Goal: Information Seeking & Learning: Check status

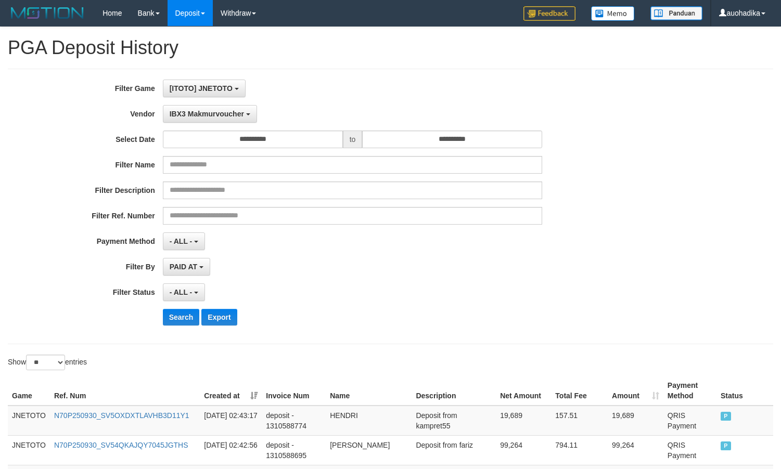
select select "**********"
select select "**"
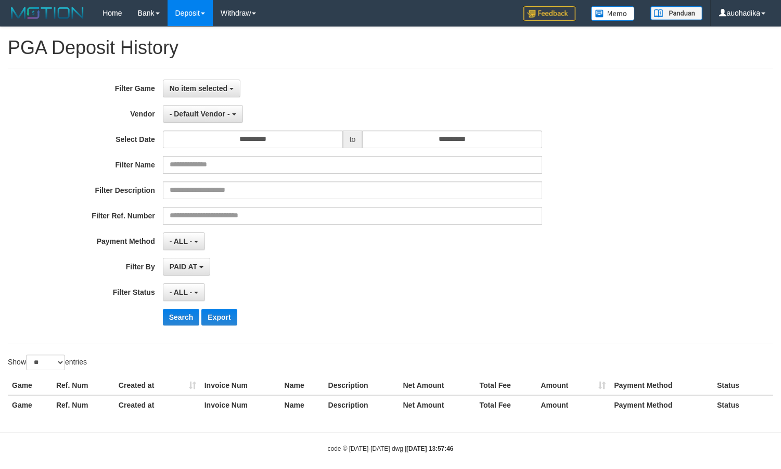
select select
select select "**"
click at [218, 89] on span "No item selected" at bounding box center [199, 88] width 58 height 8
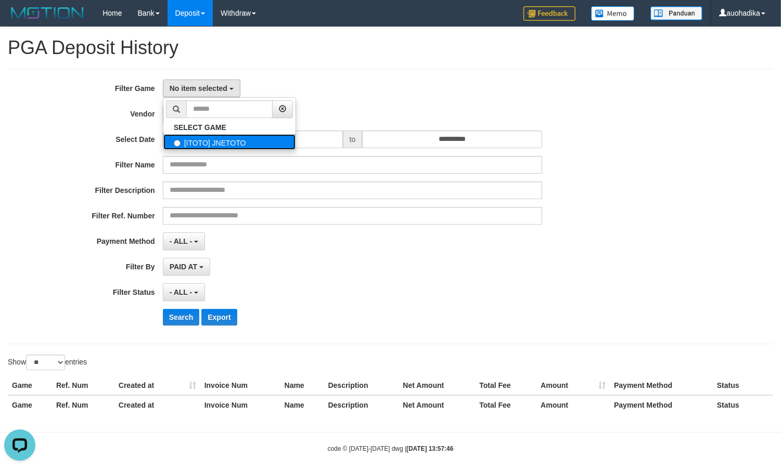
click at [214, 142] on label "[ITOTO] JNETOTO" at bounding box center [229, 142] width 132 height 16
select select "***"
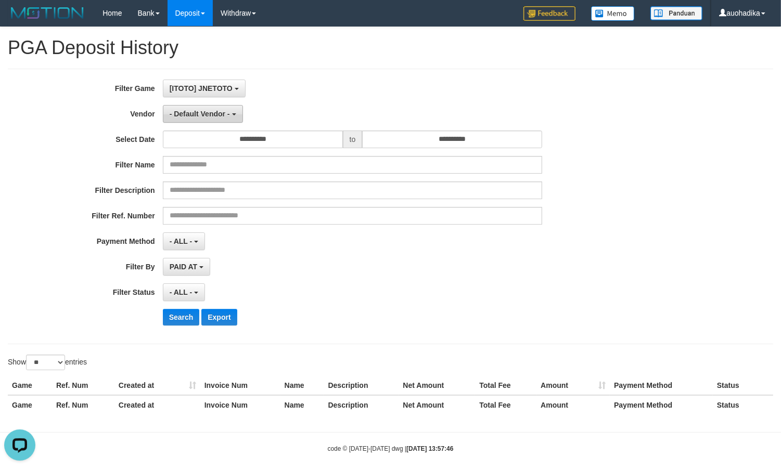
click at [212, 117] on span "- Default Vendor -" at bounding box center [200, 114] width 60 height 8
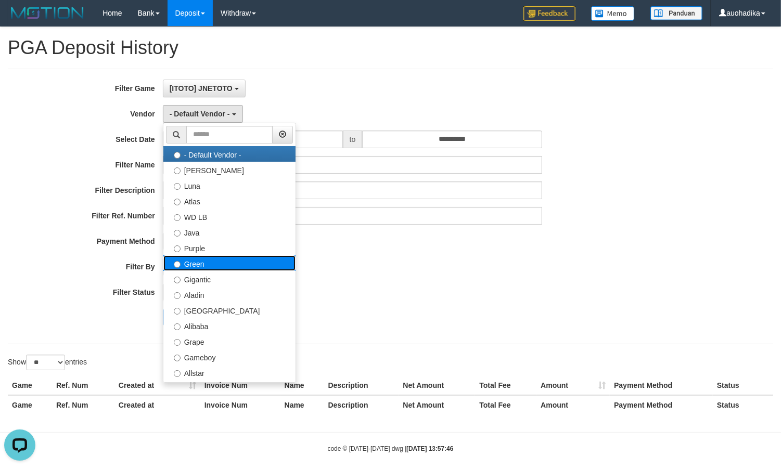
click at [215, 262] on label "Green" at bounding box center [229, 264] width 132 height 16
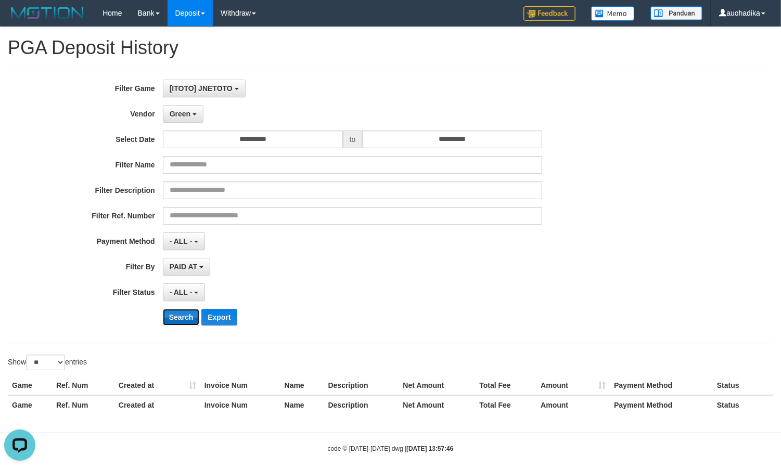
click at [184, 320] on button "Search" at bounding box center [181, 317] width 37 height 17
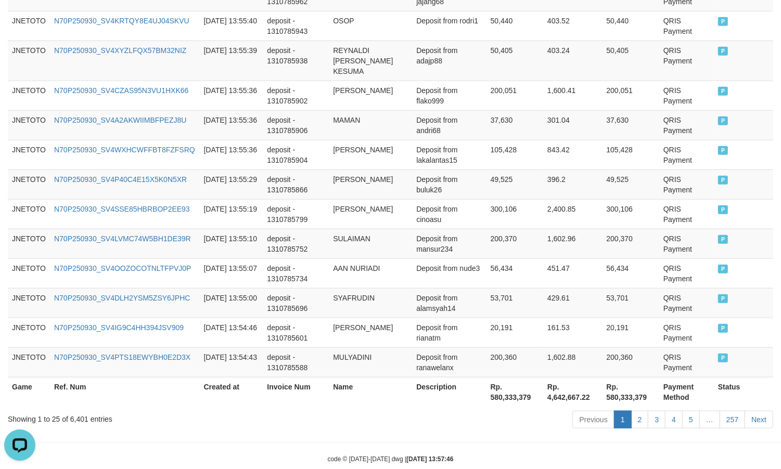
scroll to position [795, 0]
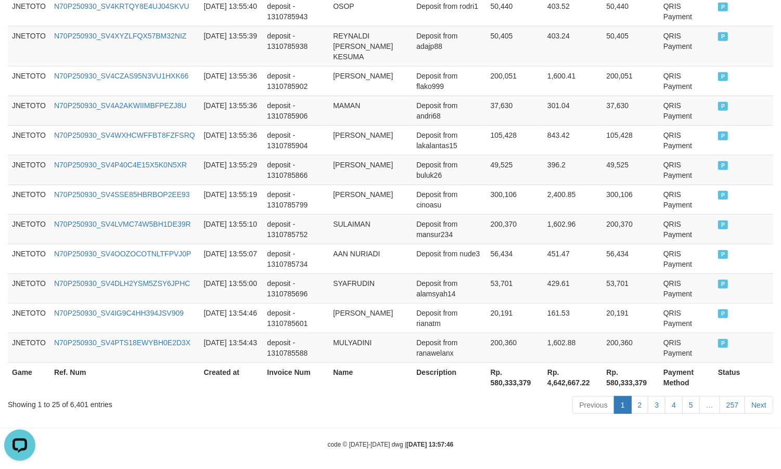
click at [86, 401] on div "Showing 1 to 25 of 6,401 entries" at bounding box center [163, 403] width 310 height 15
click at [81, 399] on div "Showing 1 to 25 of 6,401 entries" at bounding box center [163, 403] width 310 height 15
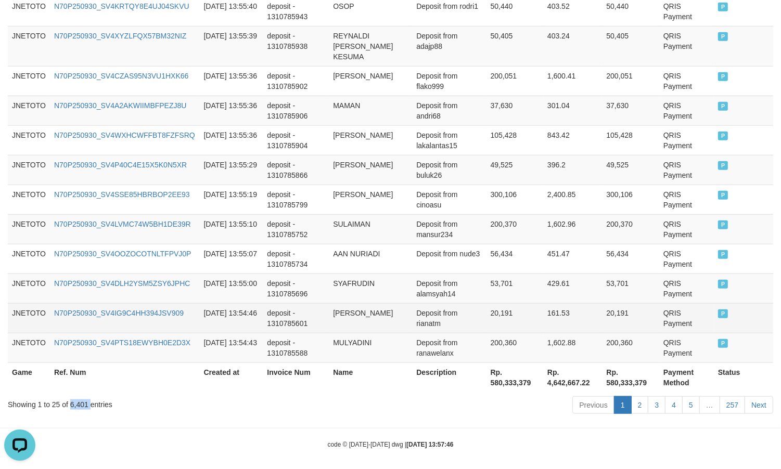
copy div "6,401"
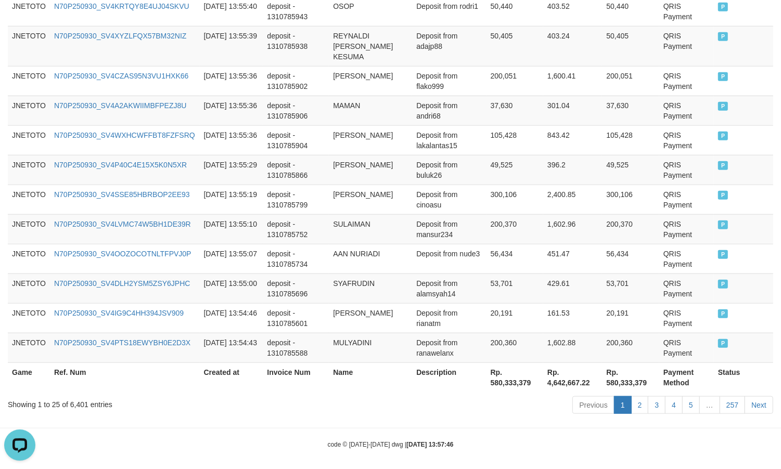
click at [513, 375] on th "Rp. 580,333,379" at bounding box center [515, 378] width 57 height 30
copy th "580,333,379"
click at [607, 439] on div "code © 2012-2018 dwg | 2025/09/30 13:57:46" at bounding box center [390, 444] width 781 height 10
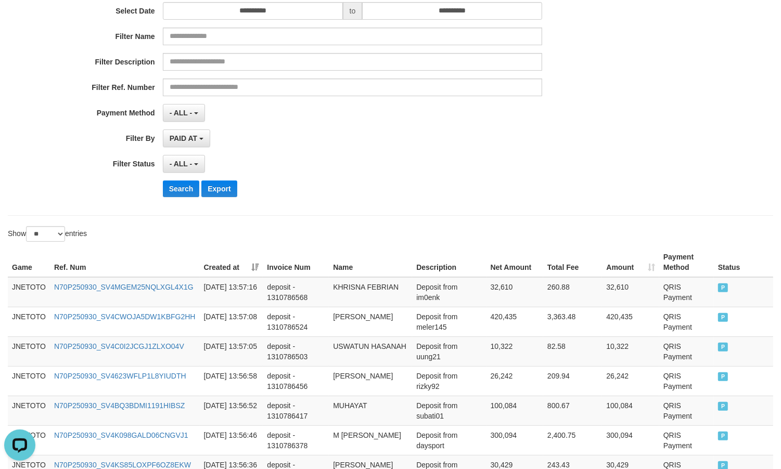
scroll to position [0, 0]
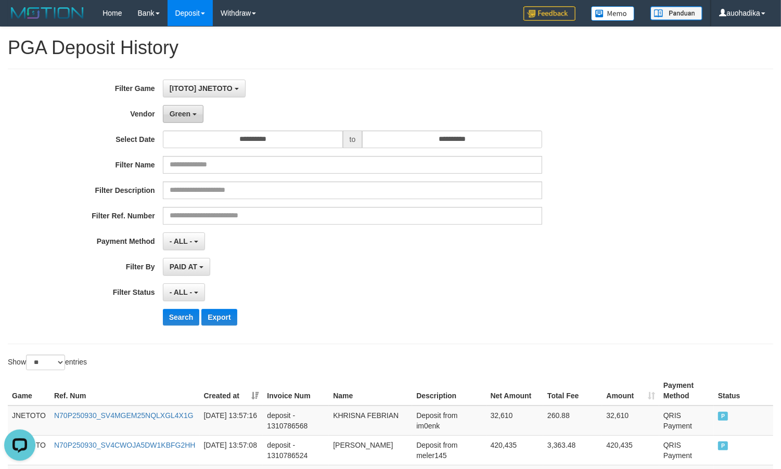
click at [185, 117] on span "Green" at bounding box center [180, 114] width 21 height 8
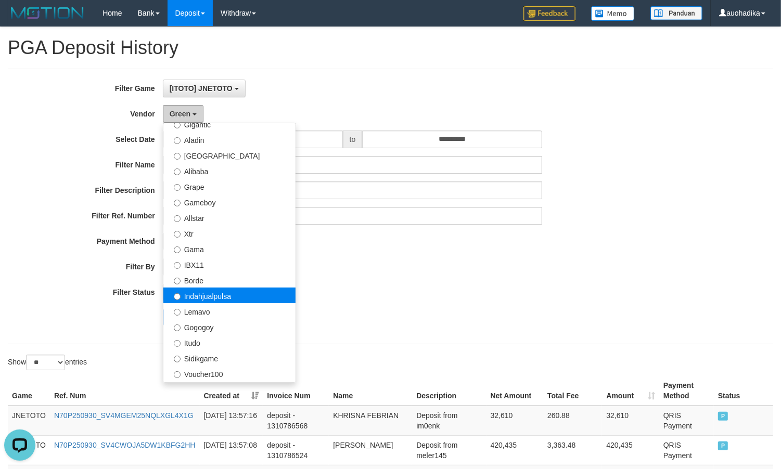
scroll to position [173, 0]
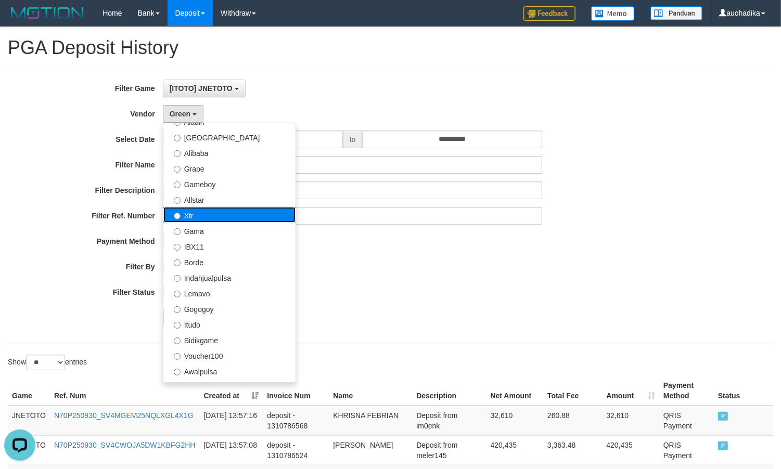
click at [206, 217] on label "Xtr" at bounding box center [229, 215] width 132 height 16
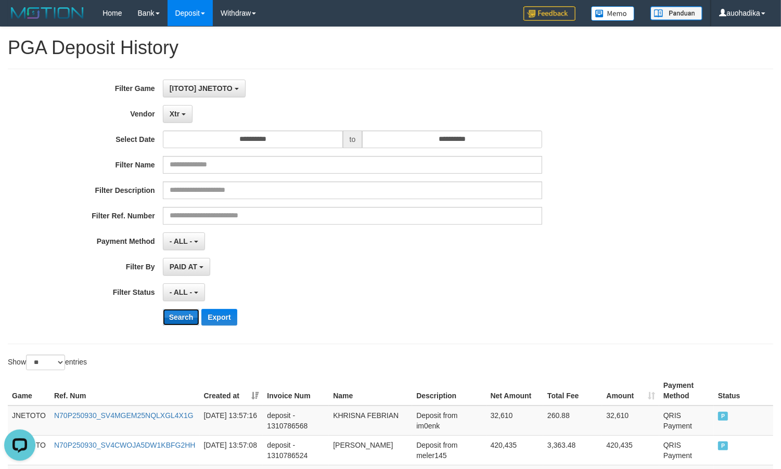
click at [168, 317] on button "Search" at bounding box center [181, 317] width 37 height 17
click at [168, 318] on button "Search" at bounding box center [181, 317] width 37 height 17
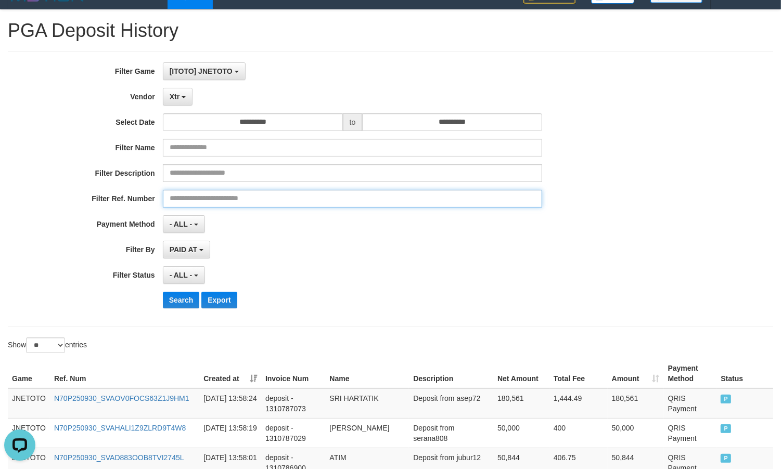
scroll to position [795, 0]
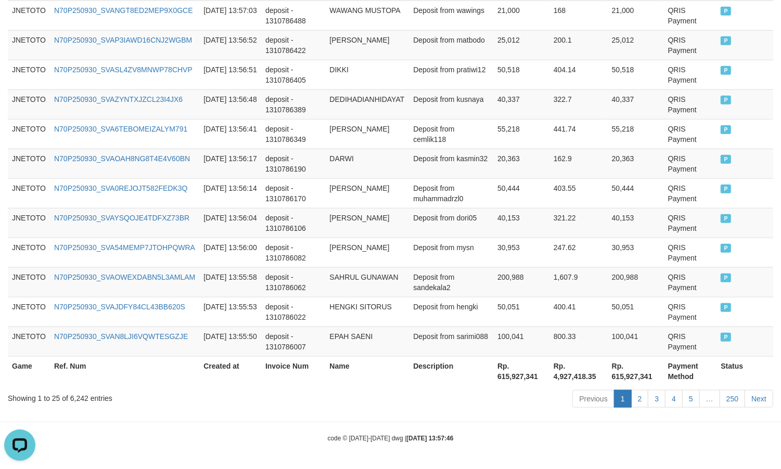
drag, startPoint x: 302, startPoint y: 221, endPoint x: 310, endPoint y: 373, distance: 152.2
click at [81, 398] on div "Showing 1 to 25 of 6,242 entries" at bounding box center [163, 396] width 310 height 15
drag, startPoint x: 81, startPoint y: 398, endPoint x: 89, endPoint y: 392, distance: 10.4
click at [81, 398] on div "Showing 1 to 25 of 6,242 entries" at bounding box center [163, 396] width 310 height 15
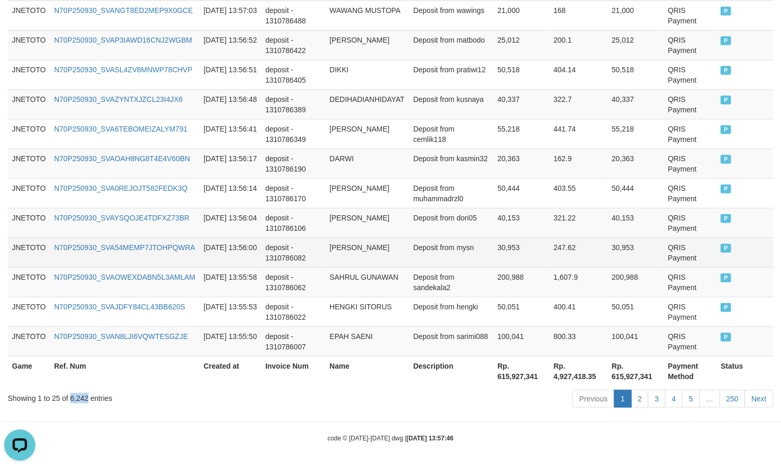
copy div "6,242"
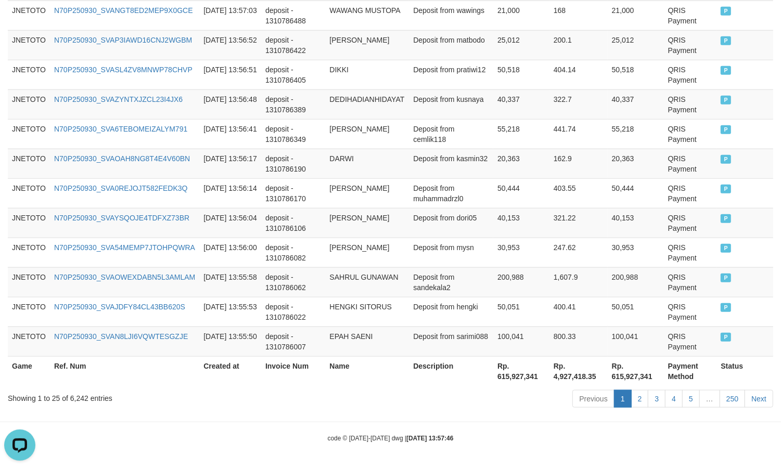
click at [514, 375] on th "Rp. 615,927,341" at bounding box center [521, 372] width 56 height 30
copy th "615,927,341"
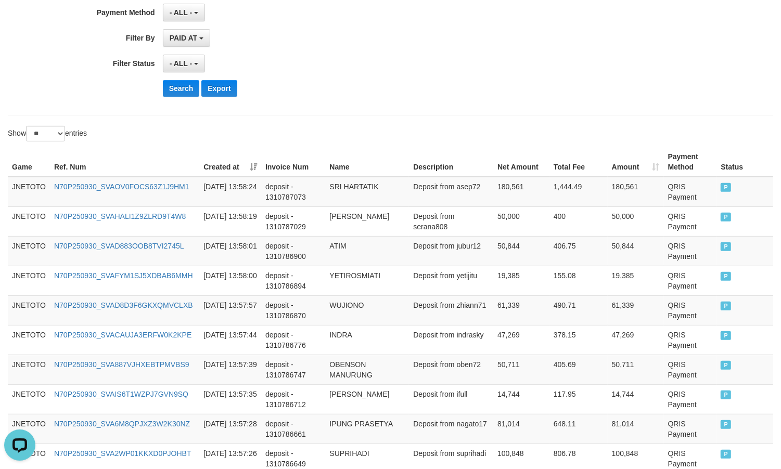
scroll to position [15, 0]
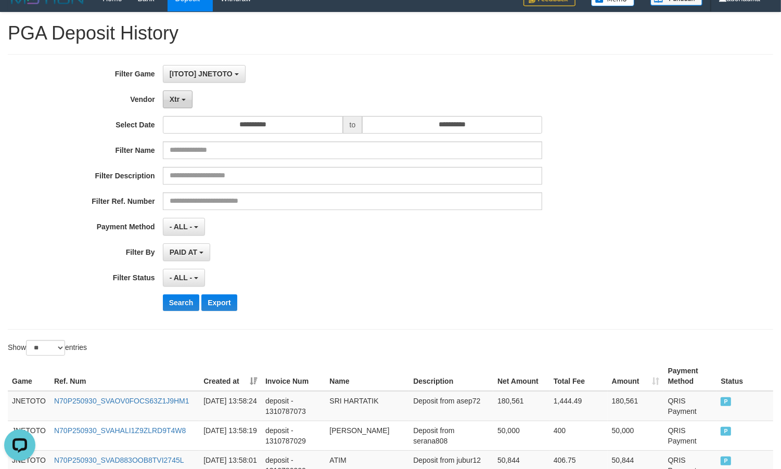
click at [186, 105] on button "Xtr" at bounding box center [178, 100] width 30 height 18
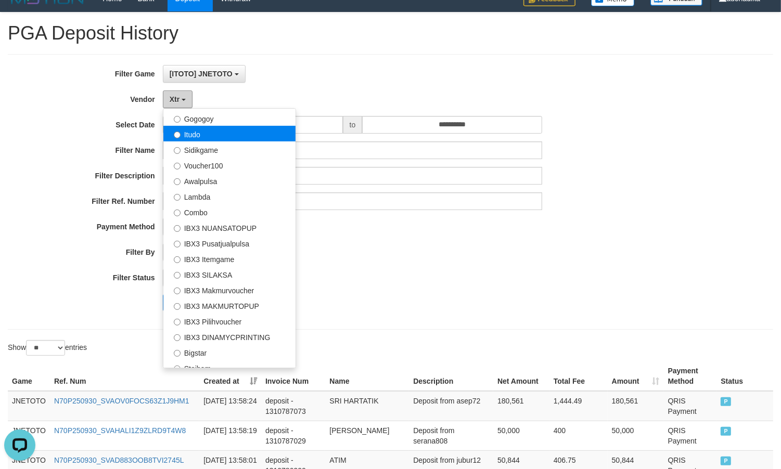
scroll to position [373, 0]
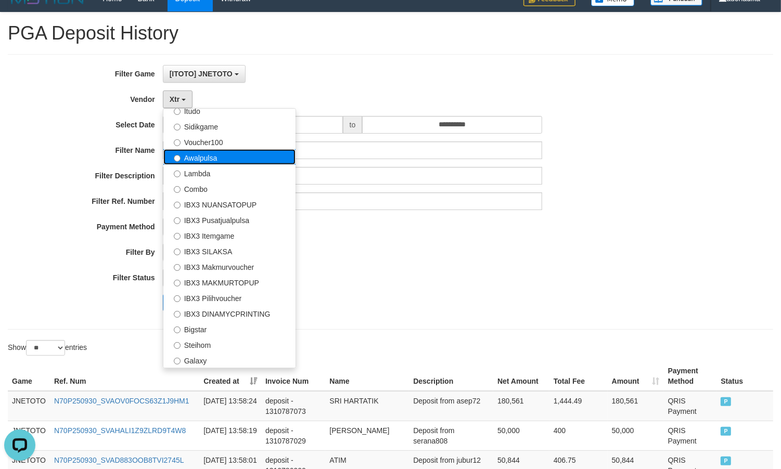
click at [218, 164] on label "Awalpulsa" at bounding box center [229, 157] width 132 height 16
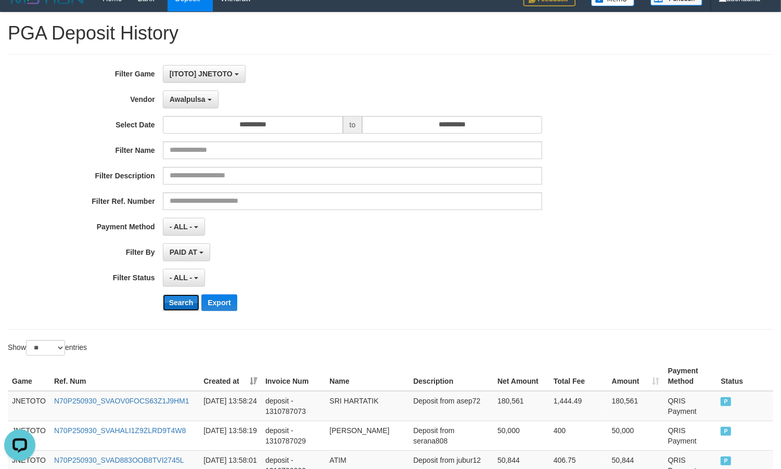
click at [174, 300] on button "Search" at bounding box center [181, 303] width 37 height 17
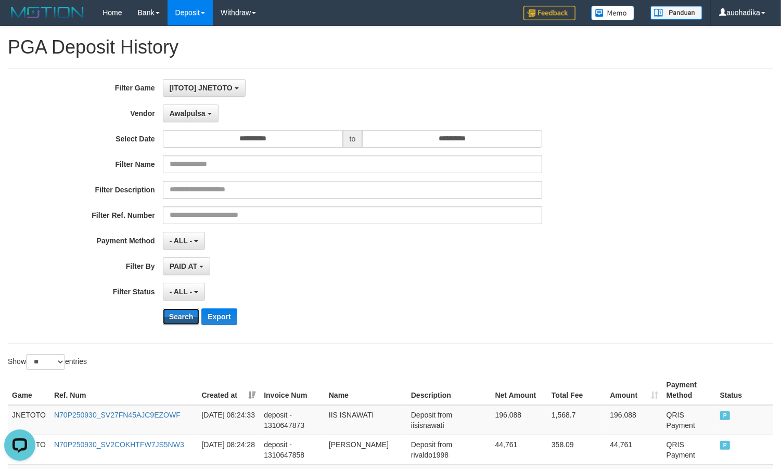
scroll to position [0, 0]
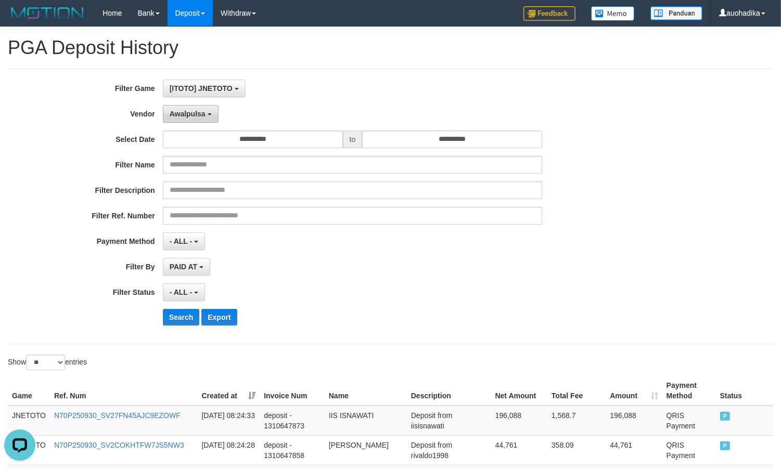
click at [186, 123] on button "Awalpulsa" at bounding box center [191, 114] width 56 height 18
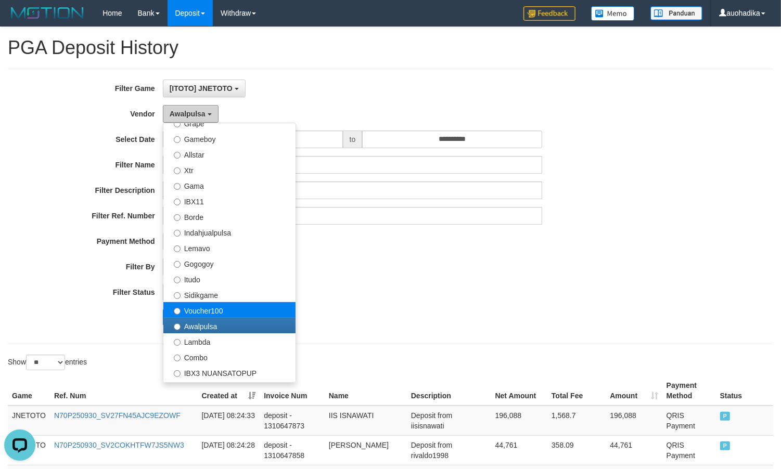
scroll to position [199, 0]
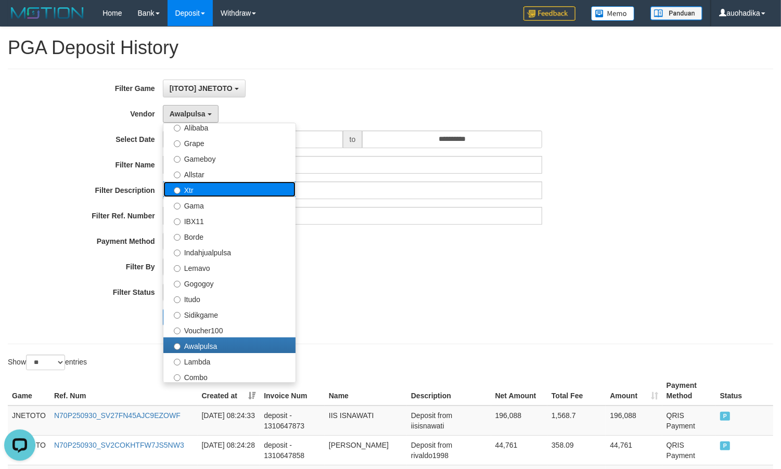
click at [195, 196] on label "Xtr" at bounding box center [229, 190] width 132 height 16
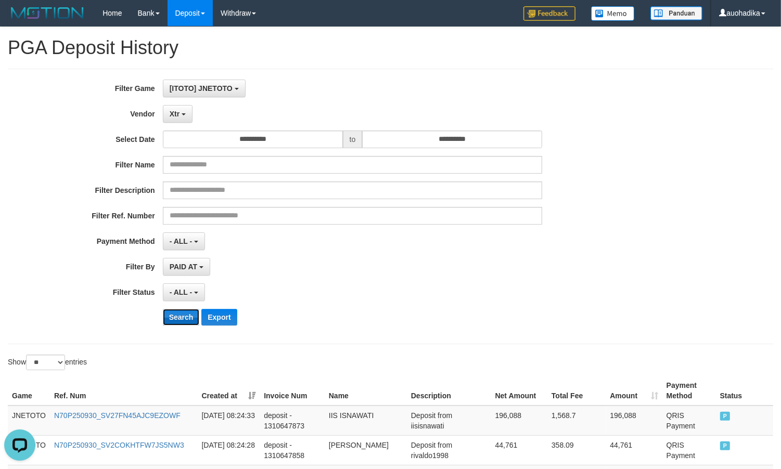
click at [175, 326] on button "Search" at bounding box center [181, 317] width 37 height 17
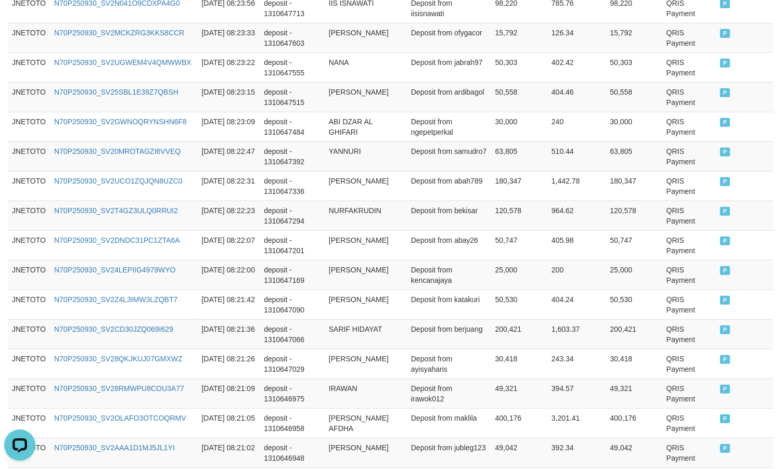
scroll to position [795, 0]
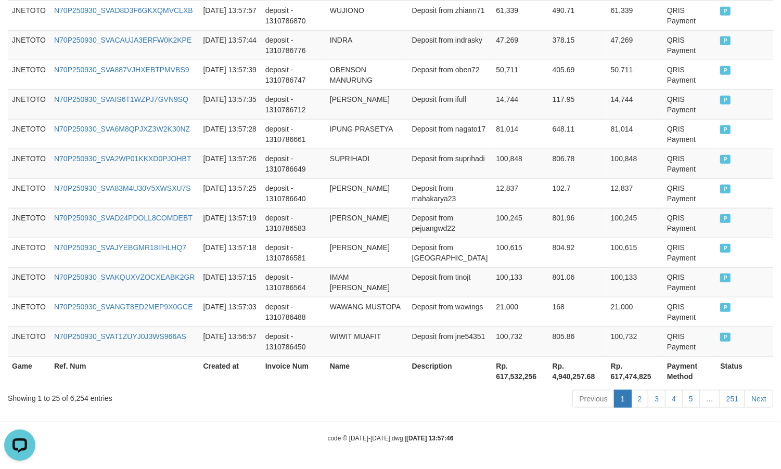
click at [79, 401] on div "Showing 1 to 25 of 6,254 entries" at bounding box center [163, 396] width 310 height 15
copy div "6,254"
click at [78, 399] on div "Showing 1 to 25 of 6,254 entries" at bounding box center [163, 396] width 310 height 15
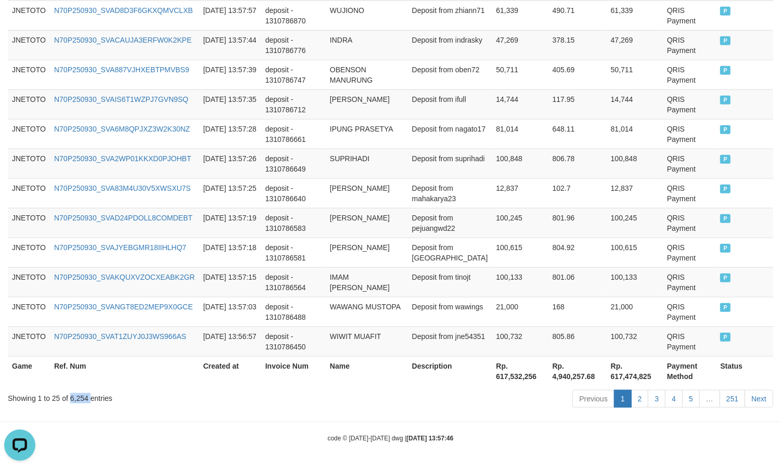
copy div "6,254"
click at [510, 373] on th "Rp. 617,532,256" at bounding box center [520, 372] width 56 height 30
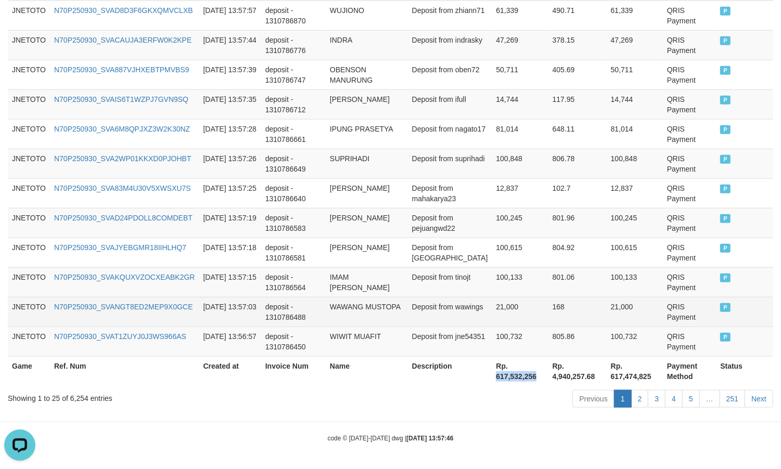
copy th "617,532,256"
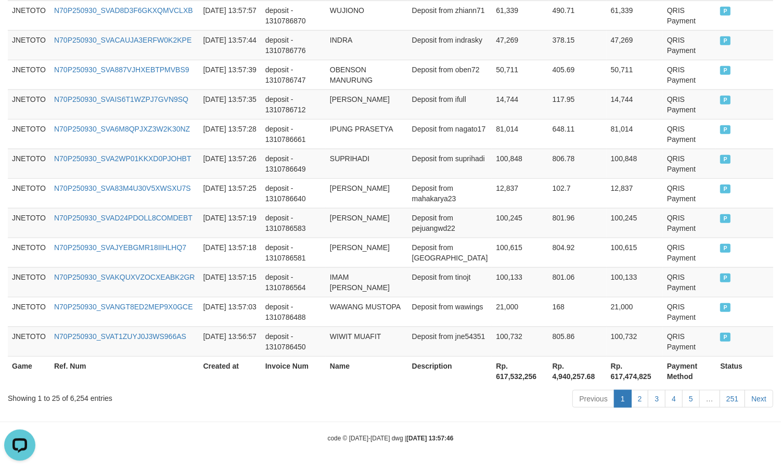
drag, startPoint x: 518, startPoint y: 438, endPoint x: 512, endPoint y: 441, distance: 7.0
click at [516, 437] on div "code © 2012-2018 dwg | 2025/09/30 13:57:46" at bounding box center [390, 438] width 781 height 10
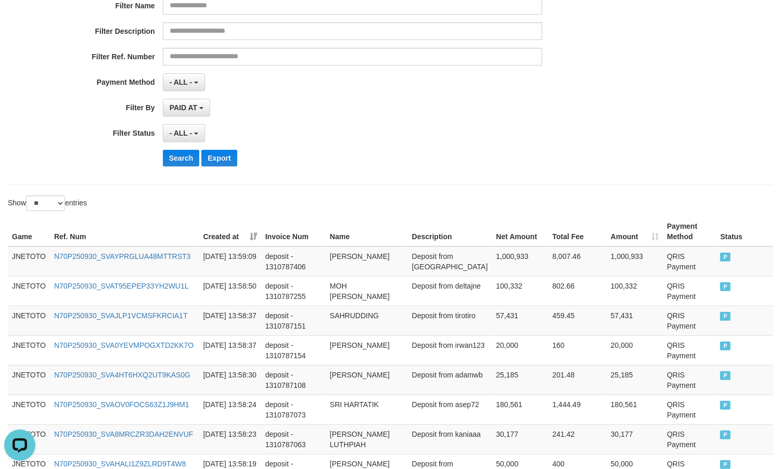
scroll to position [0, 0]
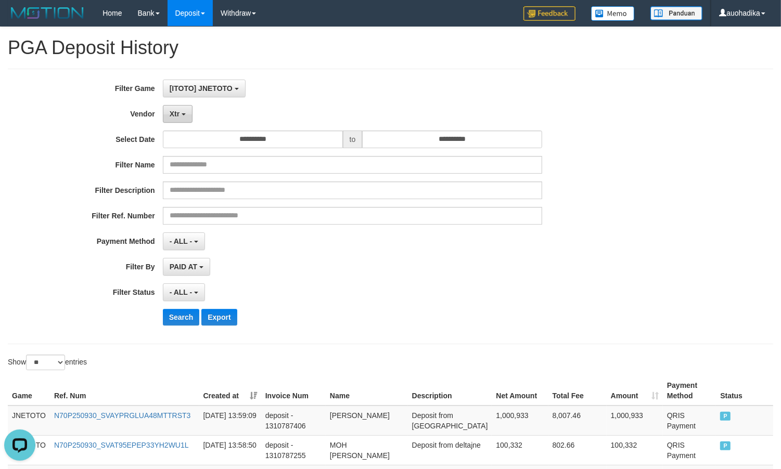
click at [184, 120] on button "Xtr" at bounding box center [178, 114] width 30 height 18
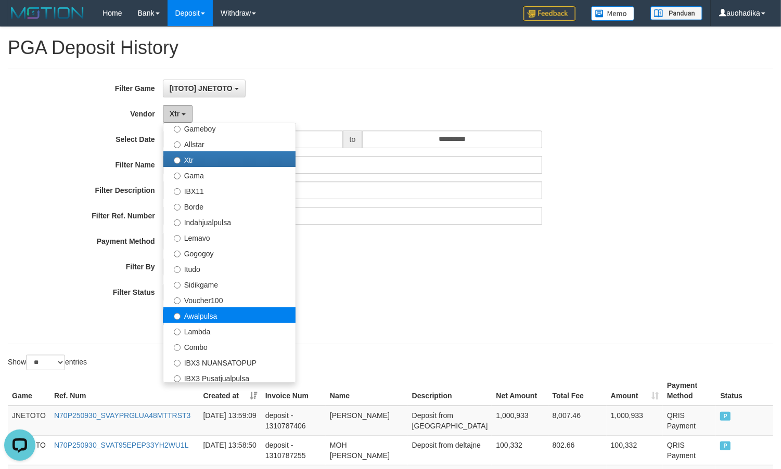
scroll to position [285, 0]
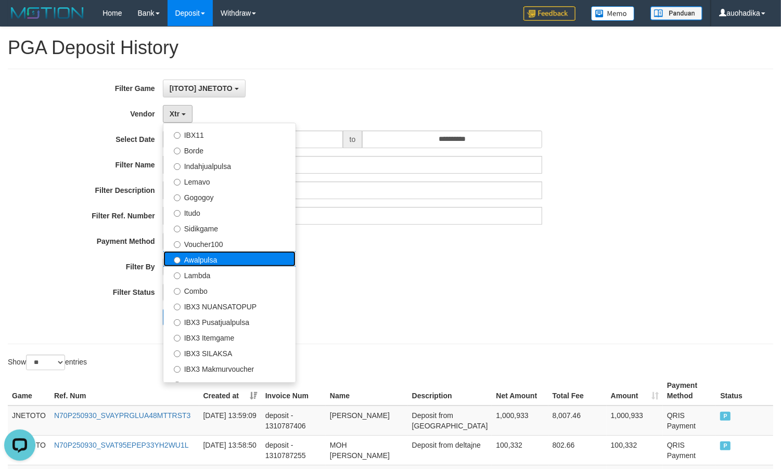
click at [238, 261] on label "Awalpulsa" at bounding box center [229, 259] width 132 height 16
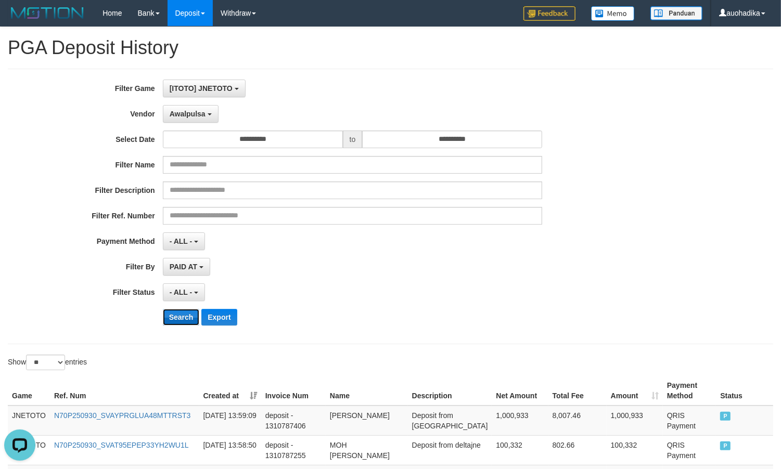
click at [180, 314] on button "Search" at bounding box center [181, 317] width 37 height 17
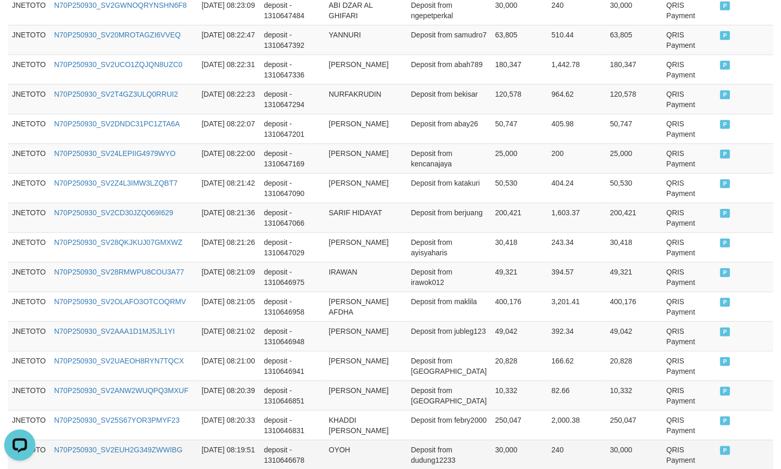
scroll to position [795, 0]
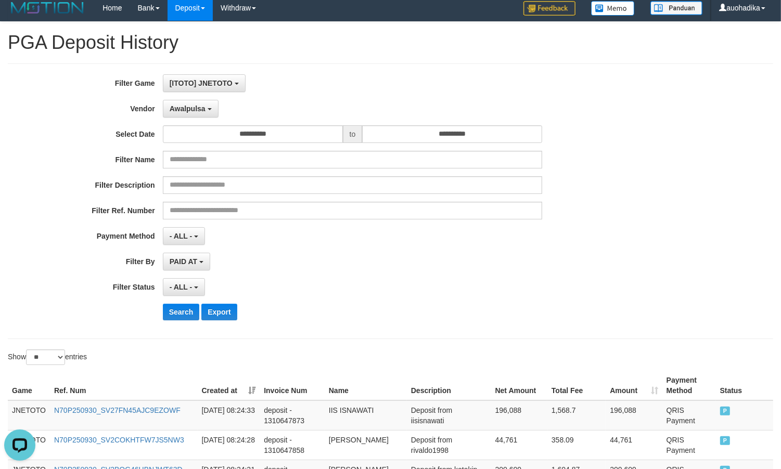
scroll to position [0, 0]
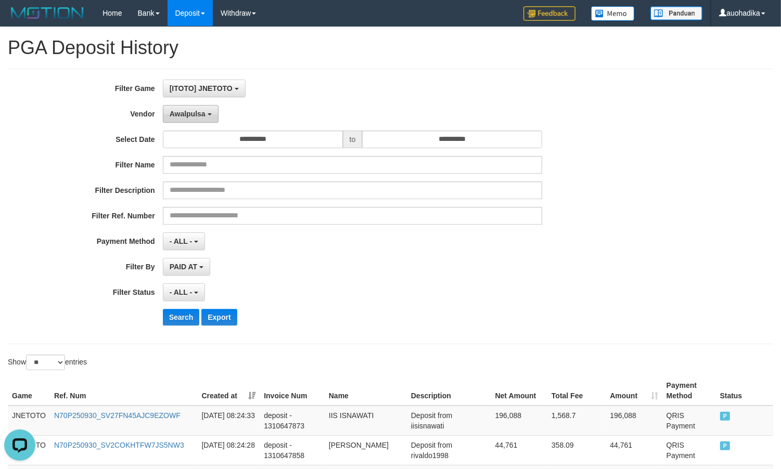
click at [199, 117] on span "Awalpulsa" at bounding box center [188, 114] width 36 height 8
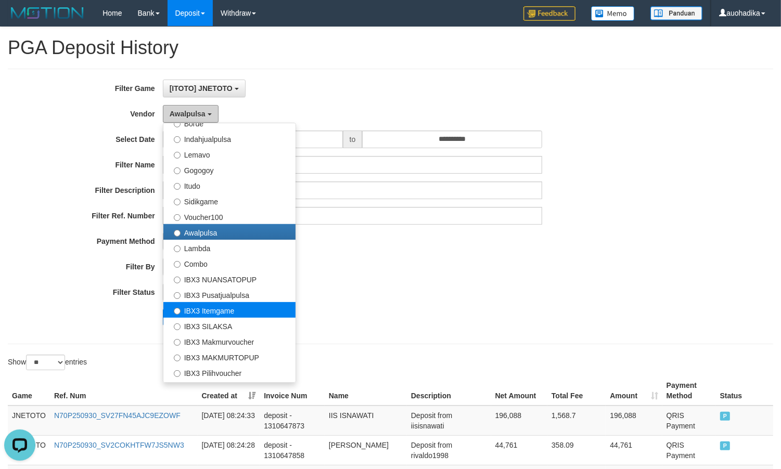
scroll to position [373, 0]
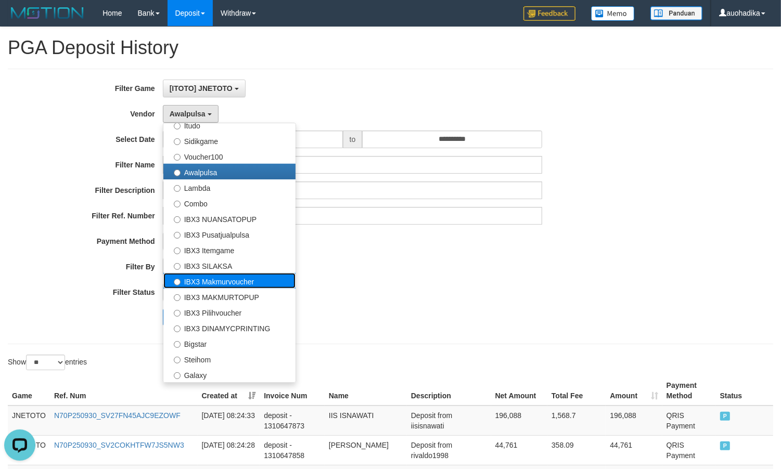
click at [225, 286] on label "IBX3 Makmurvoucher" at bounding box center [229, 281] width 132 height 16
select select "**********"
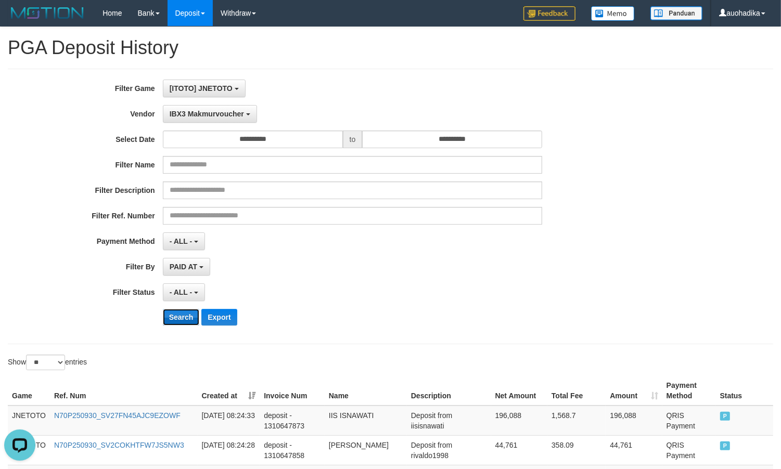
click at [185, 325] on button "Search" at bounding box center [181, 317] width 37 height 17
click at [185, 324] on button "Search" at bounding box center [181, 317] width 37 height 17
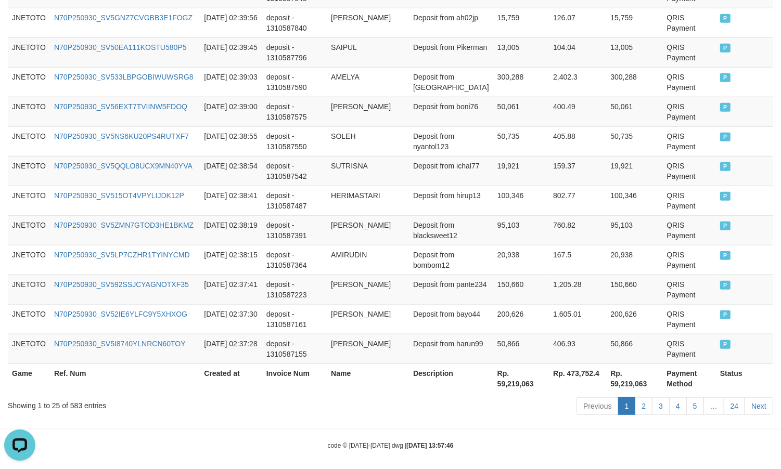
scroll to position [795, 0]
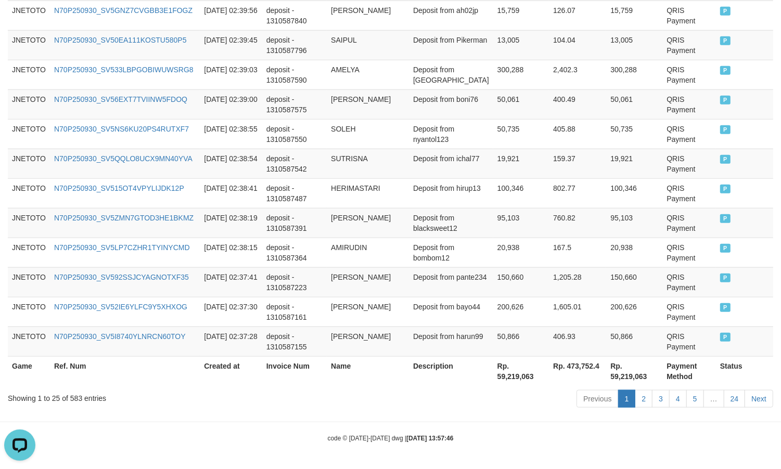
click at [535, 435] on div "code © 2012-2018 dwg | 2025/09/30 13:57:46" at bounding box center [390, 438] width 781 height 10
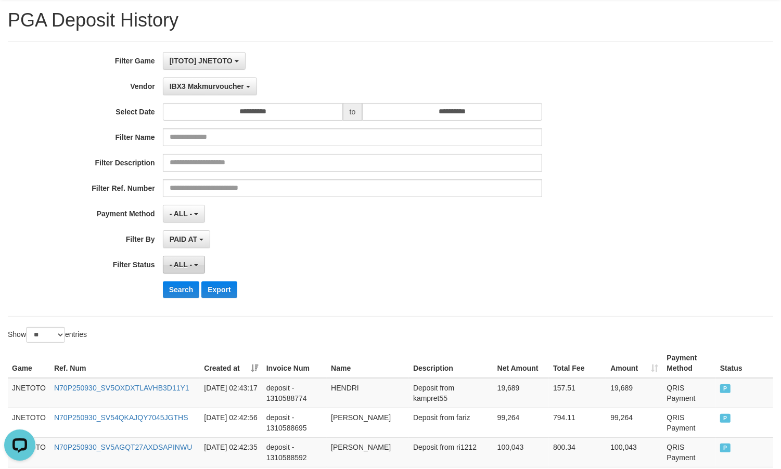
scroll to position [0, 0]
